Goal: Task Accomplishment & Management: Use online tool/utility

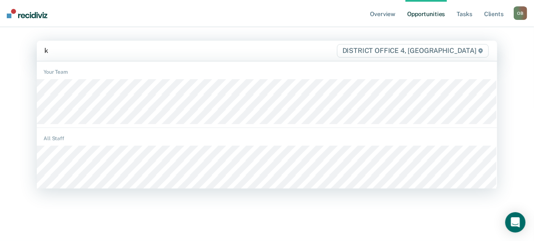
type input "ke"
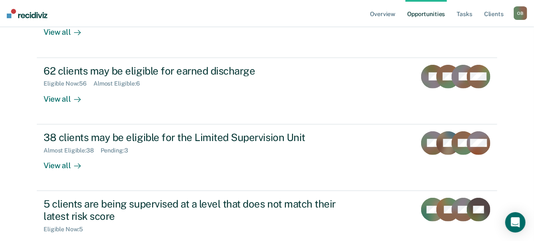
scroll to position [147, 0]
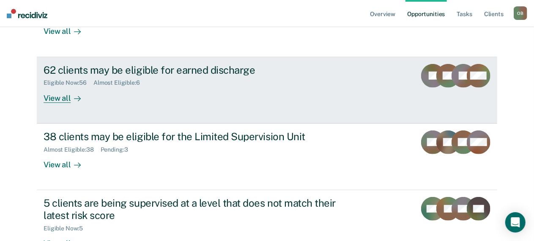
click at [52, 96] on div "View all" at bounding box center [67, 94] width 47 height 17
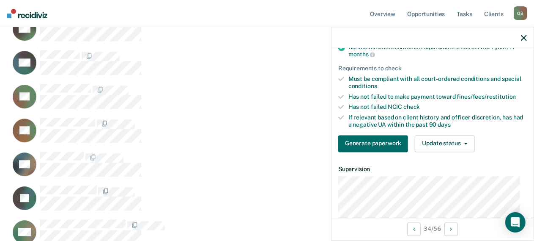
scroll to position [103, 0]
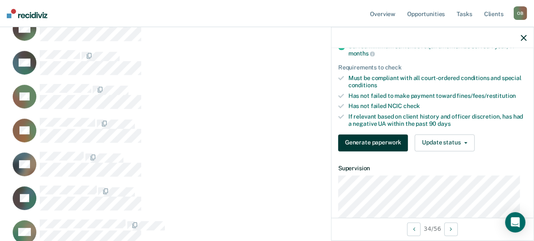
click at [368, 150] on button "Generate paperwork" at bounding box center [374, 142] width 70 height 17
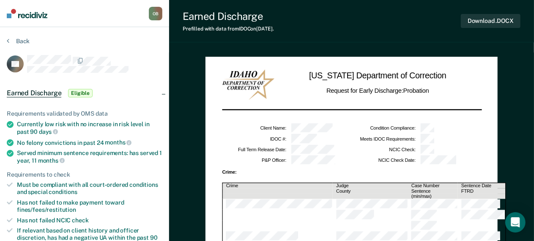
click at [137, 58] on div at bounding box center [94, 60] width 135 height 11
click at [10, 40] on button "Back" at bounding box center [18, 41] width 23 height 8
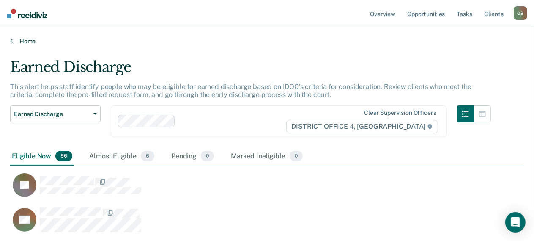
click at [11, 40] on icon at bounding box center [11, 40] width 3 height 7
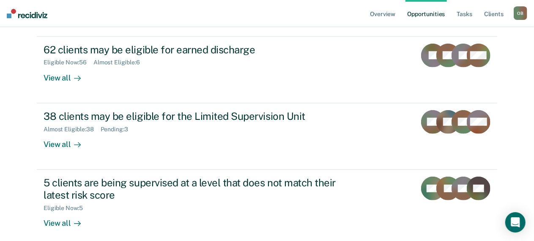
scroll to position [168, 0]
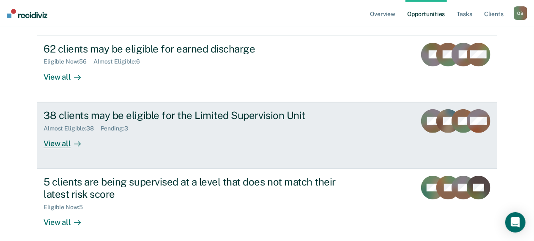
click at [56, 141] on div "View all" at bounding box center [67, 140] width 47 height 17
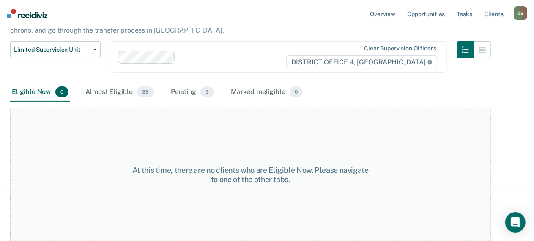
scroll to position [85, 0]
click at [126, 83] on div "Almost Eligible 38" at bounding box center [120, 92] width 72 height 19
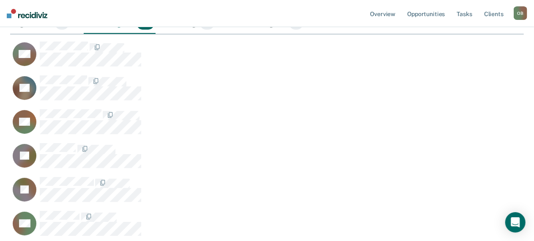
scroll to position [0, 0]
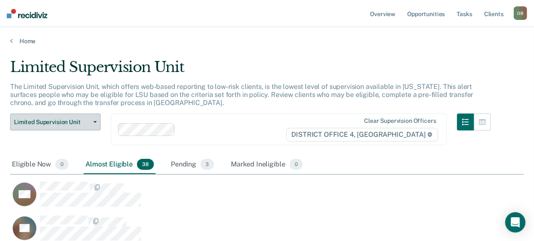
click at [95, 120] on button "Limited Supervision Unit" at bounding box center [55, 121] width 91 height 17
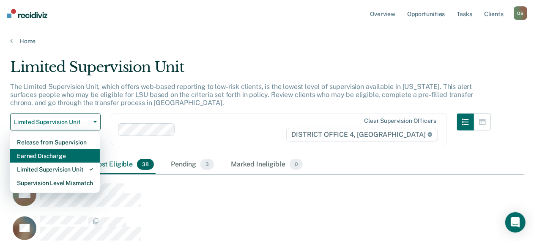
click at [70, 154] on div "Earned Discharge" at bounding box center [55, 156] width 76 height 14
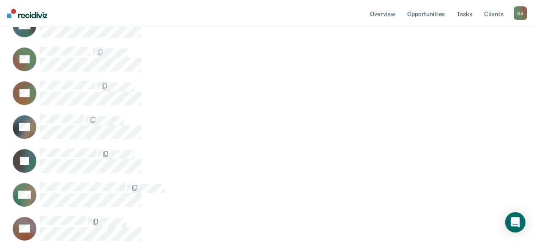
scroll to position [1179, 0]
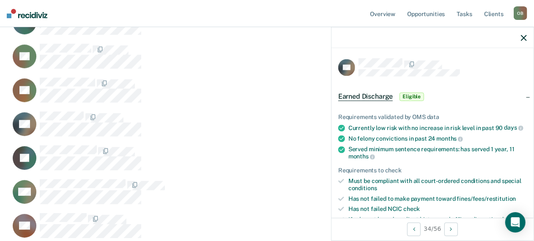
click at [383, 96] on span "Earned Discharge" at bounding box center [366, 96] width 55 height 8
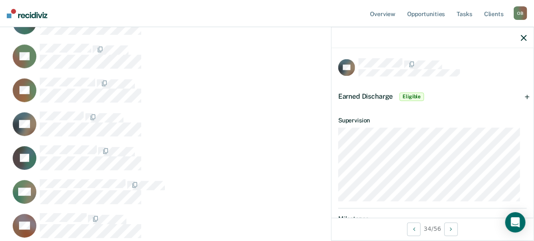
click at [383, 96] on span "Earned Discharge" at bounding box center [366, 96] width 55 height 8
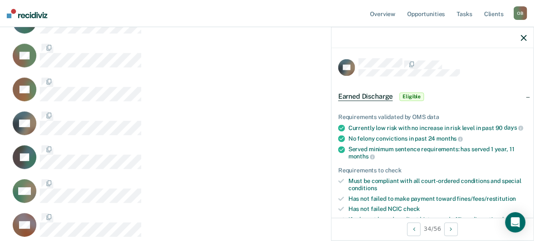
click at [383, 96] on span "Earned Discharge" at bounding box center [366, 96] width 55 height 8
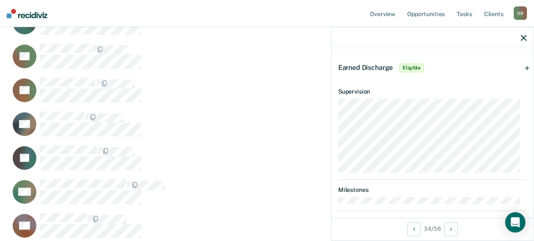
scroll to position [0, 0]
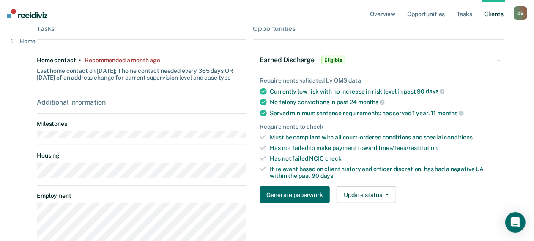
scroll to position [179, 0]
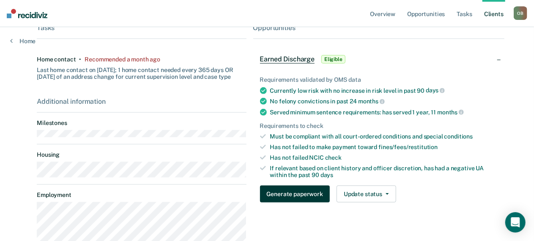
click at [297, 190] on button "Generate paperwork" at bounding box center [295, 193] width 70 height 17
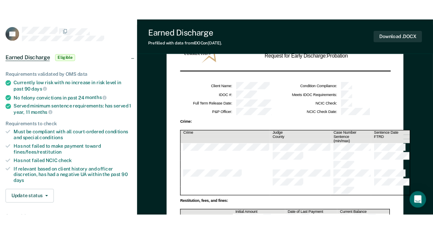
scroll to position [61, 0]
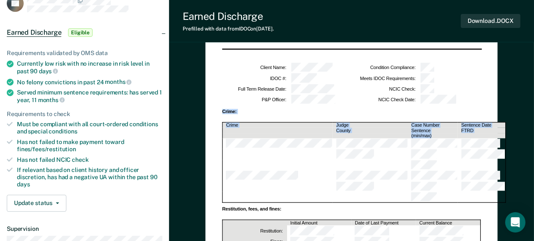
drag, startPoint x: 413, startPoint y: 173, endPoint x: 220, endPoint y: 137, distance: 196.4
drag, startPoint x: 225, startPoint y: 113, endPoint x: 425, endPoint y: 182, distance: 211.6
copy colgroup
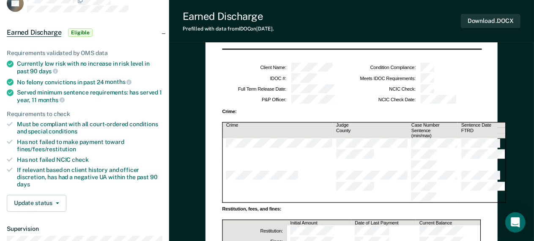
click at [255, 149] on td at bounding box center [278, 154] width 110 height 11
click at [383, 169] on tbody at bounding box center [364, 170] width 283 height 64
click at [413, 192] on td at bounding box center [433, 197] width 50 height 11
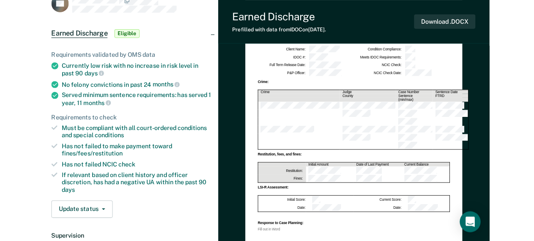
scroll to position [0, 0]
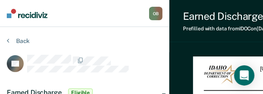
click at [131, 65] on div at bounding box center [94, 64] width 135 height 18
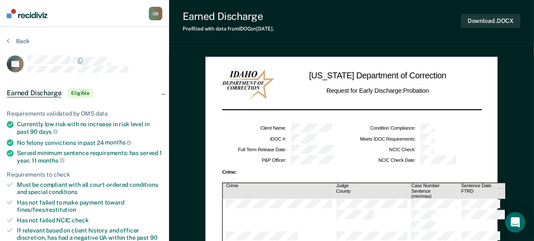
click at [361, 226] on tbody at bounding box center [364, 231] width 283 height 64
click at [408, 199] on td at bounding box center [433, 204] width 50 height 11
click at [408, 231] on td at bounding box center [433, 236] width 50 height 11
